Goal: Task Accomplishment & Management: Use online tool/utility

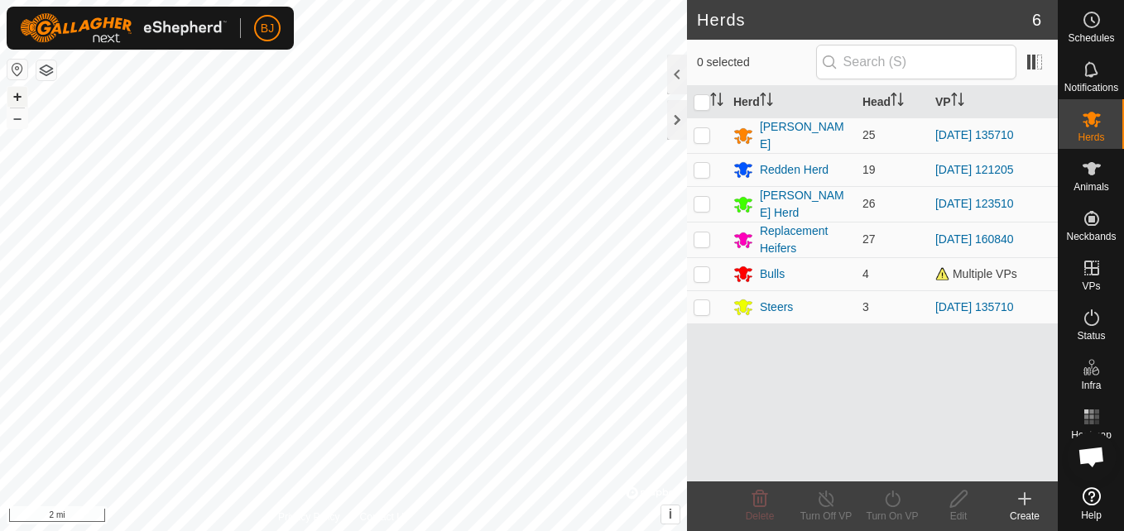
click at [17, 95] on button "+" at bounding box center [17, 97] width 20 height 20
click at [9, 98] on button "+" at bounding box center [17, 97] width 20 height 20
click at [20, 95] on button "+" at bounding box center [17, 97] width 20 height 20
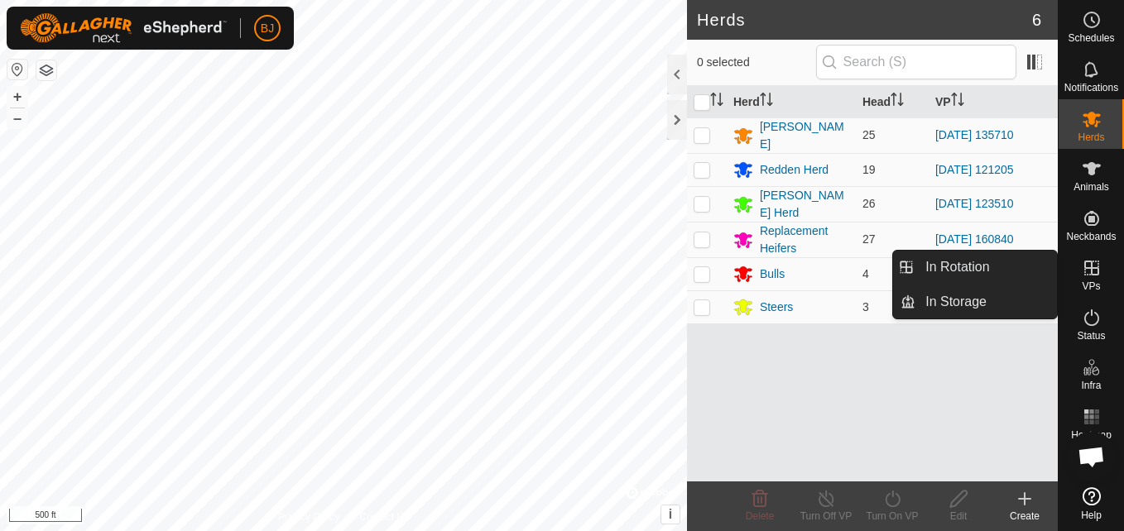
click at [1085, 286] on span "VPs" at bounding box center [1091, 286] width 18 height 10
click at [993, 277] on link "In Rotation" at bounding box center [986, 267] width 142 height 33
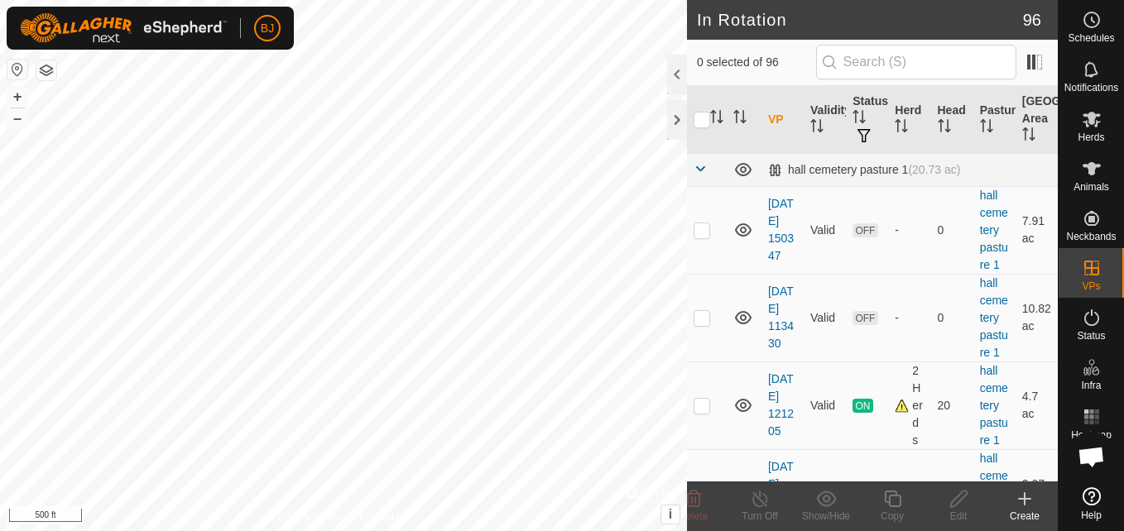
click at [1022, 503] on icon at bounding box center [1025, 499] width 20 height 20
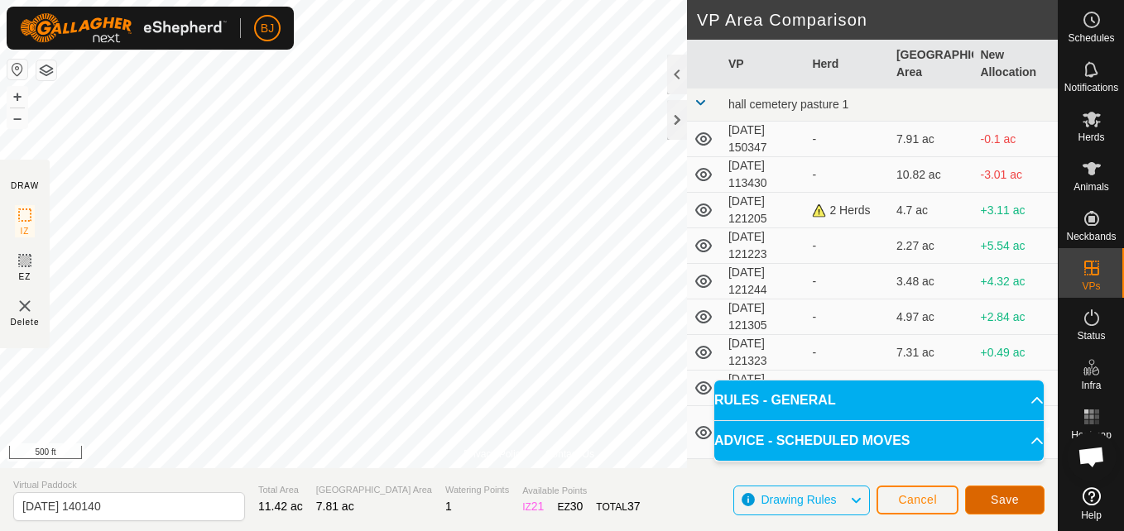
click at [978, 502] on button "Save" at bounding box center [1004, 500] width 79 height 29
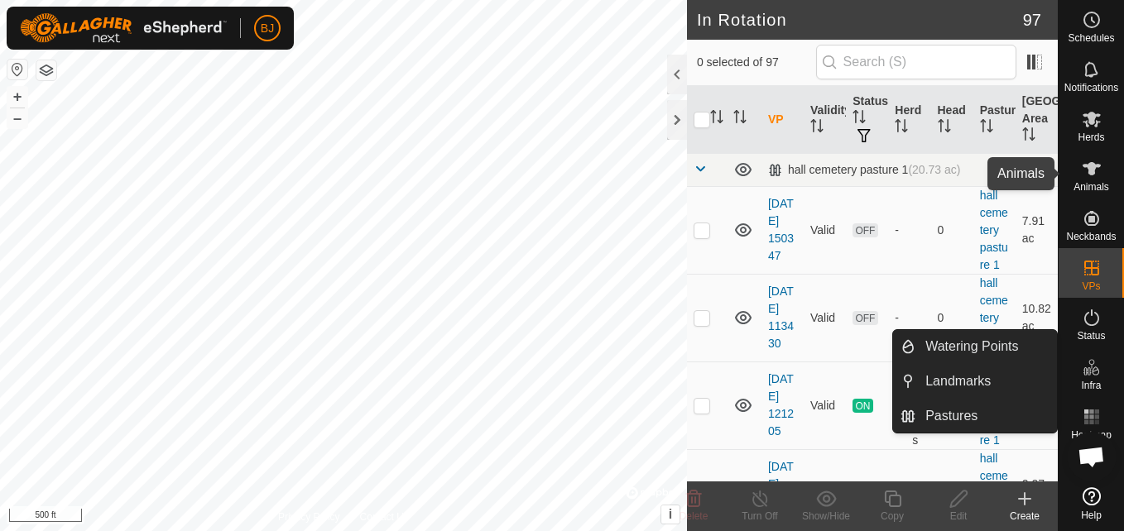
click at [1087, 182] on span "Animals" at bounding box center [1091, 187] width 36 height 10
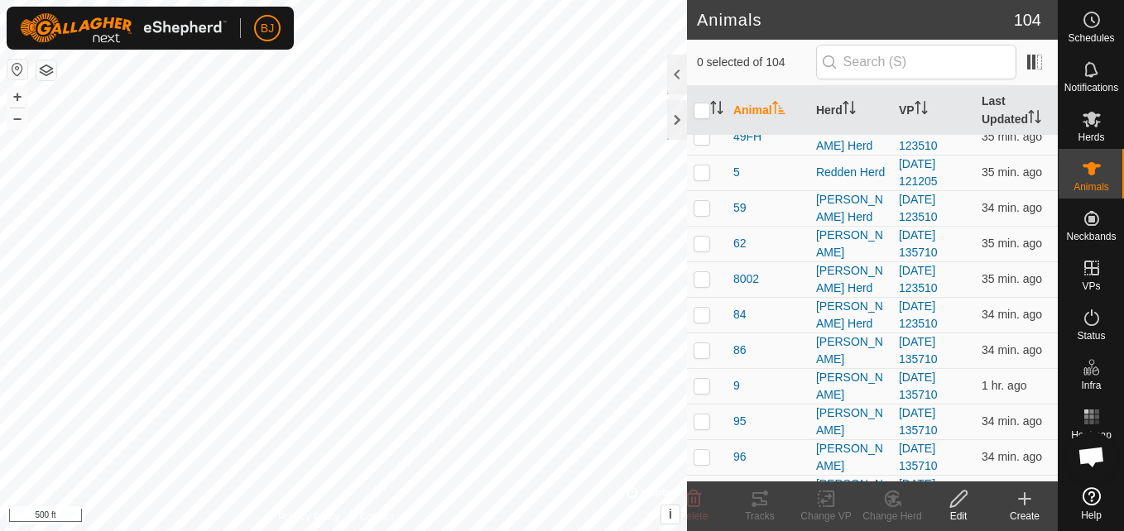
scroll to position [2240, 0]
click at [698, 214] on p-checkbox at bounding box center [701, 207] width 17 height 13
checkbox input "true"
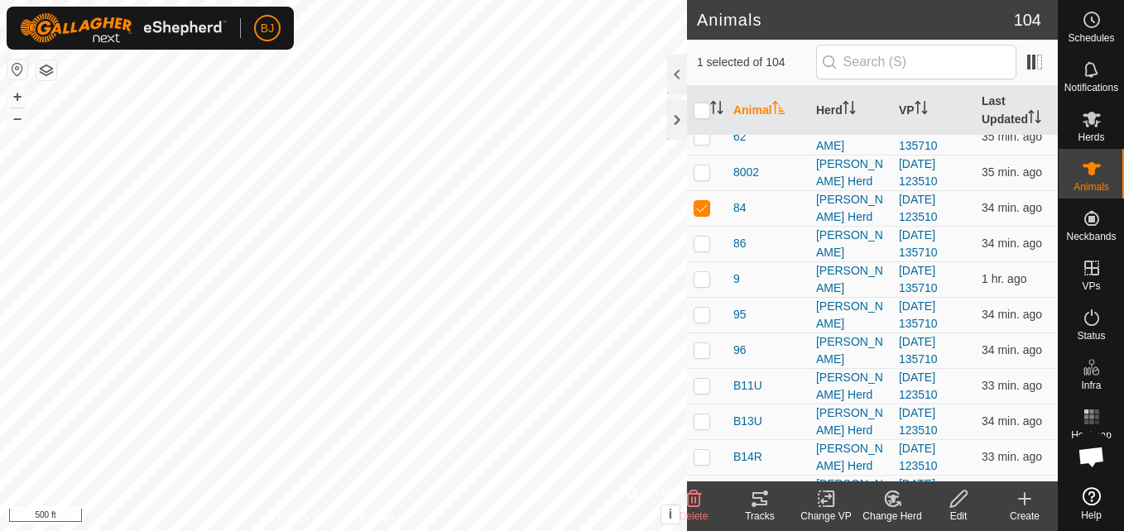
click at [700, 508] on icon at bounding box center [694, 499] width 20 height 20
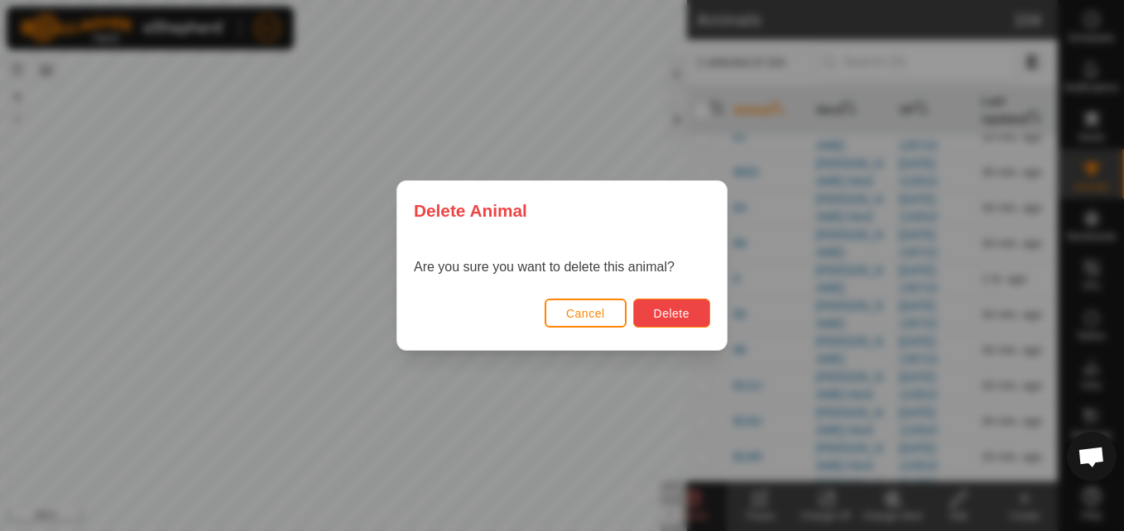
click at [650, 320] on button "Delete" at bounding box center [671, 313] width 77 height 29
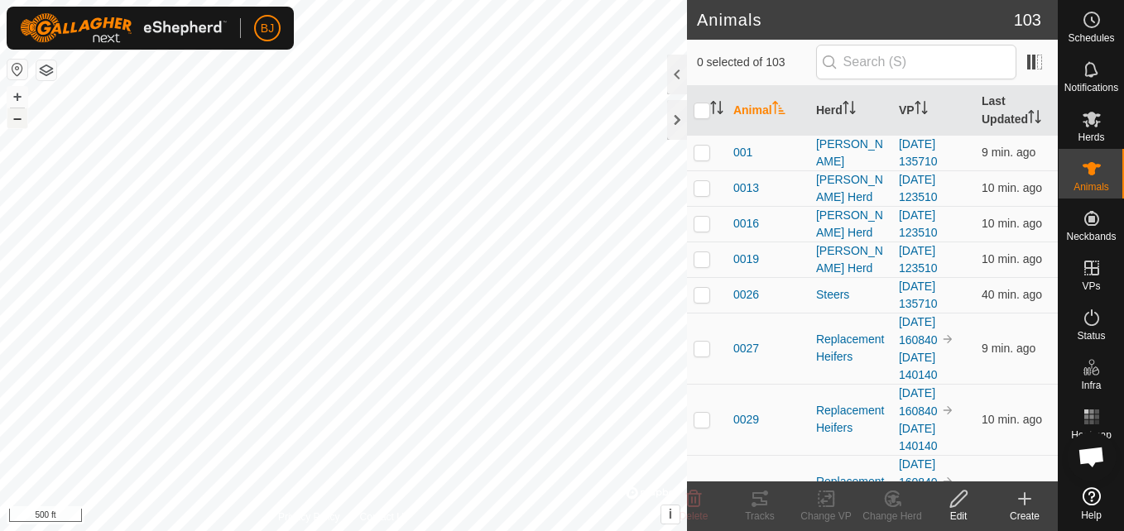
click at [19, 126] on button "–" at bounding box center [17, 118] width 20 height 20
click at [18, 122] on button "–" at bounding box center [17, 118] width 20 height 20
click at [17, 99] on button "+" at bounding box center [17, 97] width 20 height 20
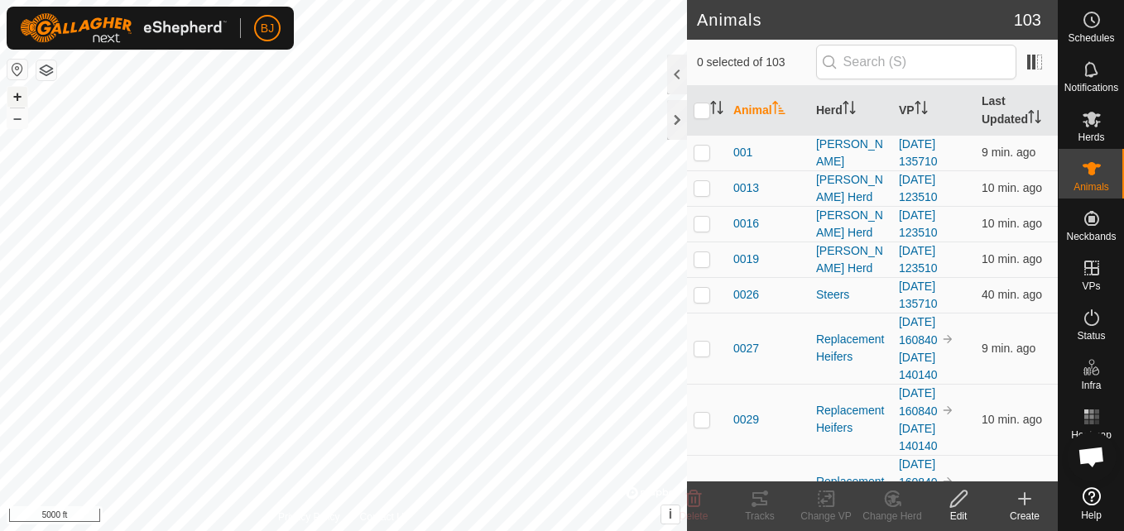
click at [14, 101] on button "+" at bounding box center [17, 97] width 20 height 20
click at [18, 122] on button "–" at bounding box center [17, 118] width 20 height 20
click at [17, 118] on button "–" at bounding box center [17, 118] width 20 height 20
click at [17, 103] on button "+" at bounding box center [17, 97] width 20 height 20
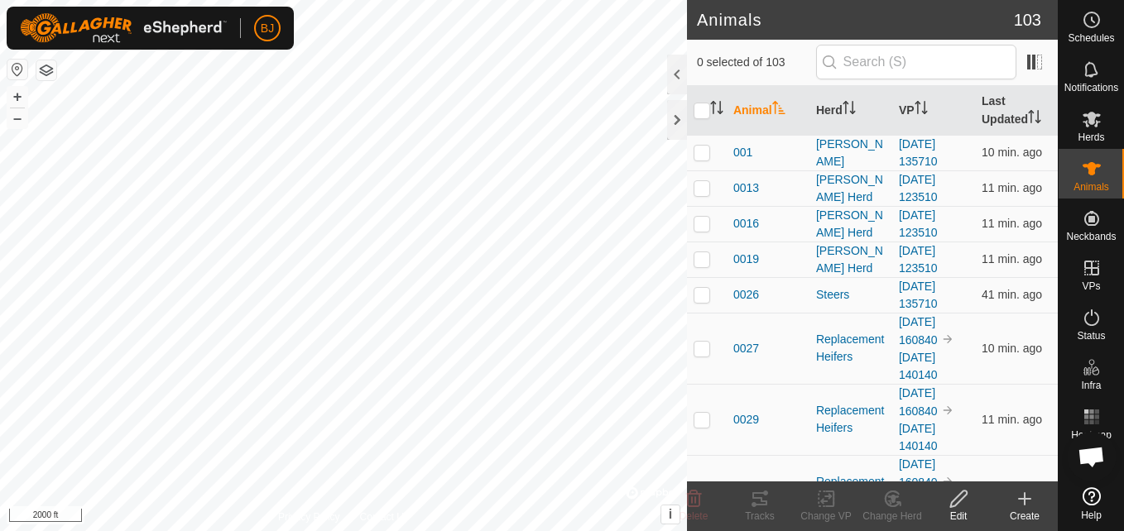
click at [688, 494] on div "Animals 103 0 selected of 103 Animal Herd VP Last Updated 001 Carter Herd 2025-…" at bounding box center [529, 265] width 1058 height 531
click at [25, 92] on button "+" at bounding box center [17, 97] width 20 height 20
click at [20, 94] on button "+" at bounding box center [17, 97] width 20 height 20
click at [20, 96] on button "+" at bounding box center [17, 97] width 20 height 20
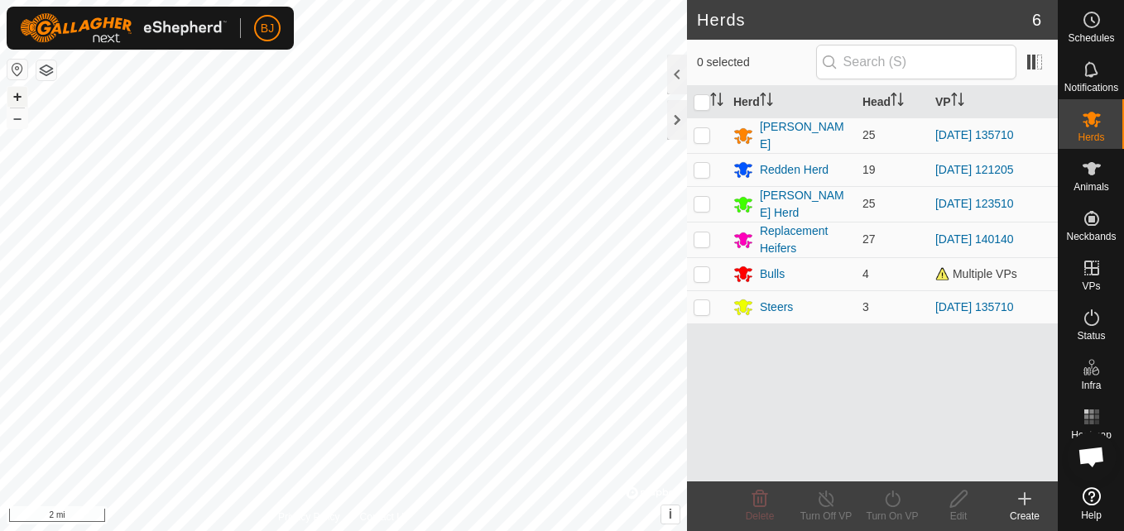
click at [18, 91] on button "+" at bounding box center [17, 97] width 20 height 20
click at [12, 95] on button "+" at bounding box center [17, 97] width 20 height 20
click at [15, 91] on button "+" at bounding box center [17, 97] width 20 height 20
click at [12, 94] on button "+" at bounding box center [17, 97] width 20 height 20
click at [17, 102] on button "+" at bounding box center [17, 97] width 20 height 20
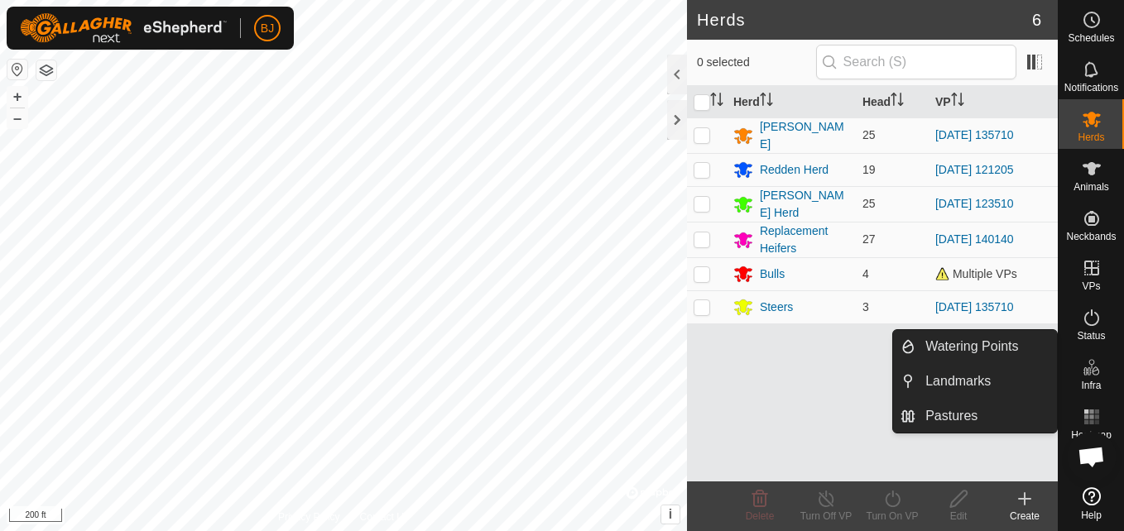
click at [1088, 377] on es-infrastructure-svg-icon at bounding box center [1092, 367] width 30 height 26
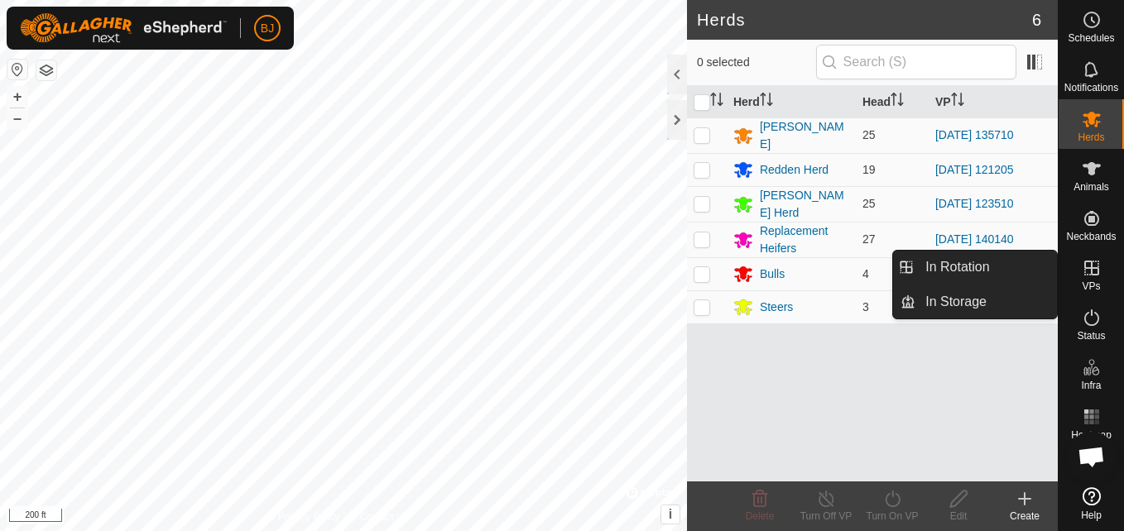
click at [1091, 274] on icon at bounding box center [1091, 268] width 15 height 15
click at [1022, 269] on link "In Rotation" at bounding box center [986, 267] width 142 height 33
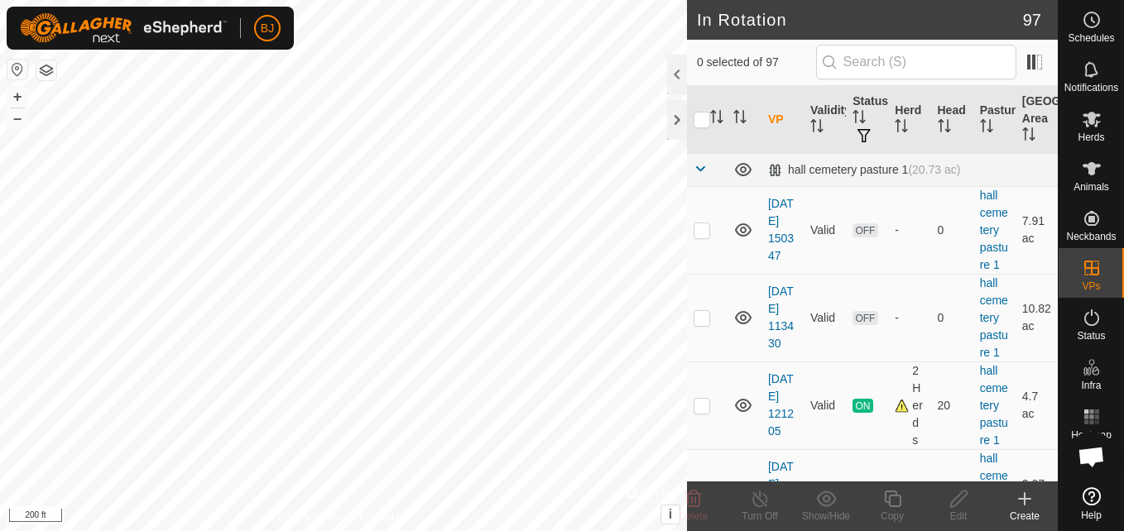
click at [1027, 507] on icon at bounding box center [1025, 499] width 20 height 20
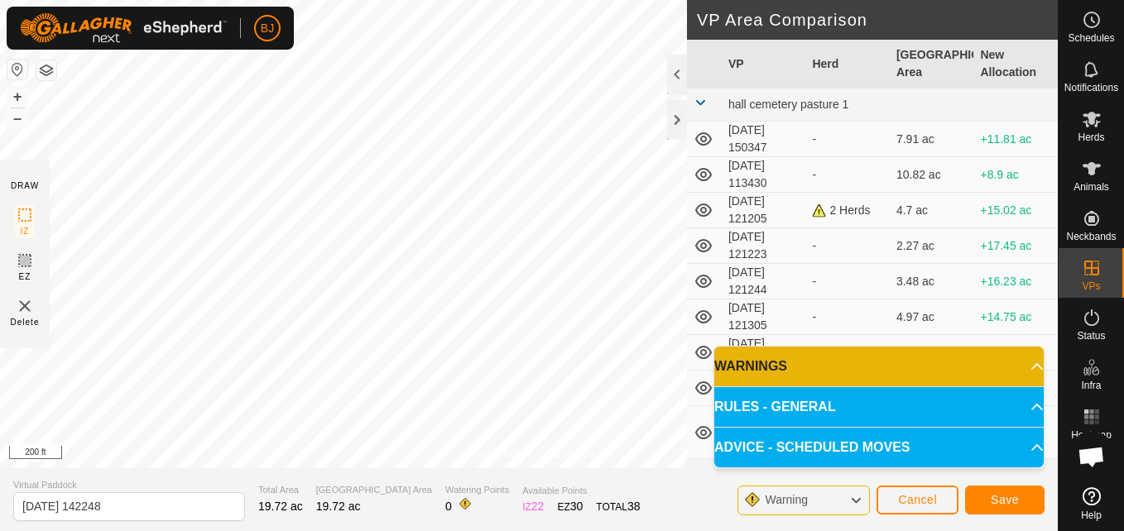
click at [328, 523] on section "Virtual Paddock 2025-09-25 142248 Total Area 19.72 ac Grazing Area 19.72 ac Wat…" at bounding box center [529, 499] width 1058 height 63
click at [328, 513] on span "19.72 ac" at bounding box center [338, 506] width 45 height 13
click at [258, 516] on div "Total Area 19.72 ac" at bounding box center [280, 500] width 45 height 34
click at [275, 518] on section "Virtual Paddock 2025-09-25 142248 Total Area 19.72 ac Grazing Area 19.72 ac Wat…" at bounding box center [529, 499] width 1058 height 63
click at [713, 286] on icon at bounding box center [703, 281] width 20 height 20
